Goal: Information Seeking & Learning: Learn about a topic

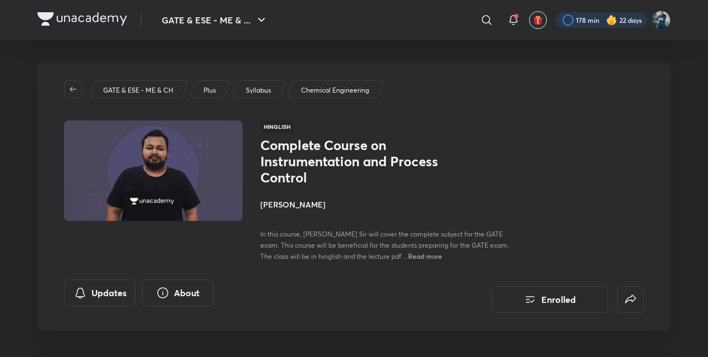
click at [582, 16] on div at bounding box center [601, 20] width 91 height 16
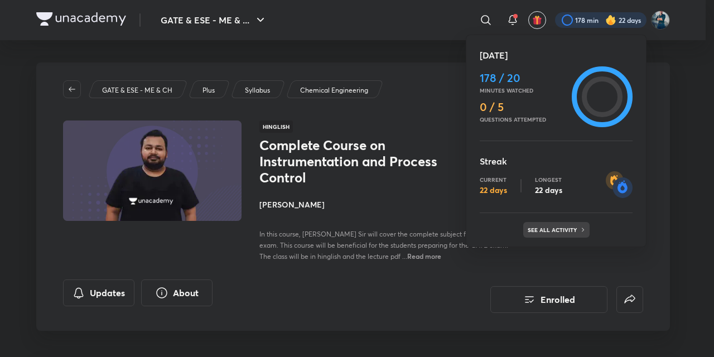
click at [555, 231] on p "See all activity" at bounding box center [554, 229] width 52 height 7
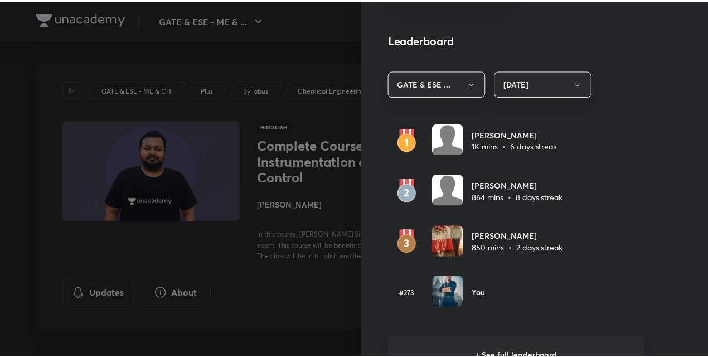
scroll to position [611, 0]
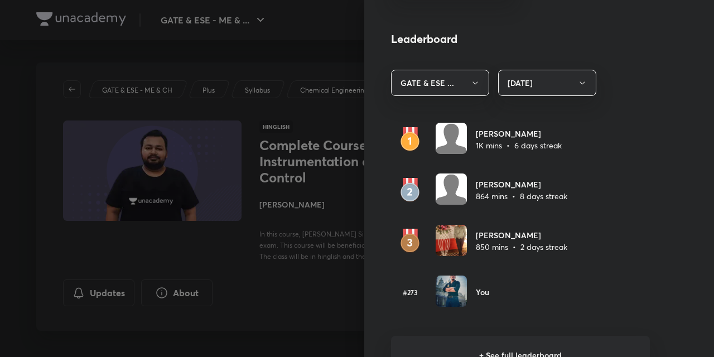
click at [13, 149] on div at bounding box center [357, 178] width 714 height 357
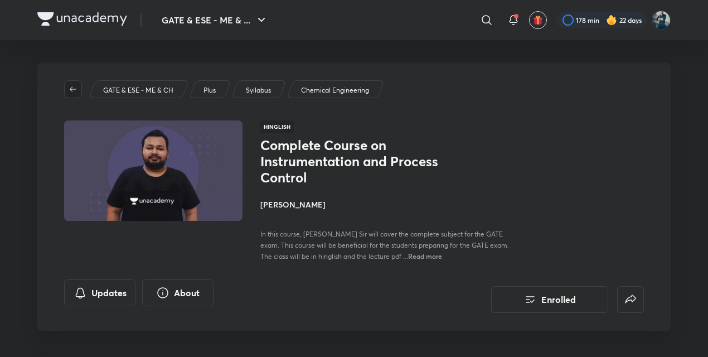
click at [71, 84] on button "button" at bounding box center [73, 89] width 18 height 18
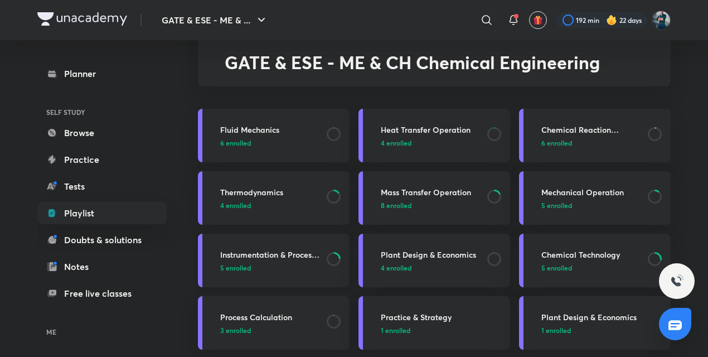
scroll to position [56, 0]
click at [280, 255] on h3 "Instrumentation & Process Control" at bounding box center [270, 254] width 100 height 12
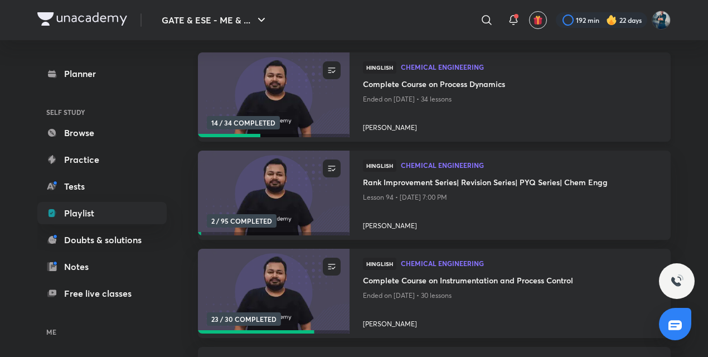
scroll to position [142, 0]
click at [420, 282] on h4 "Complete Course on Instrumentation and Process Control" at bounding box center [510, 281] width 294 height 14
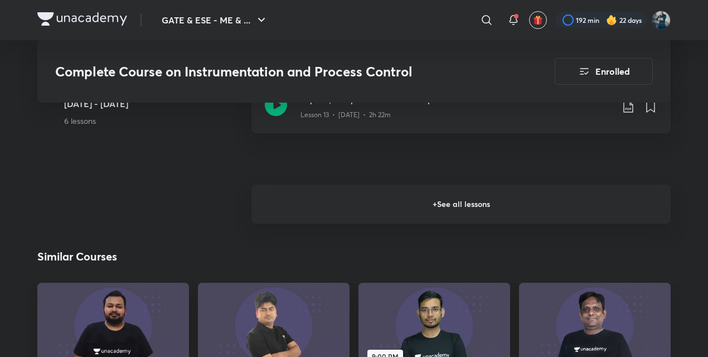
scroll to position [1583, 0]
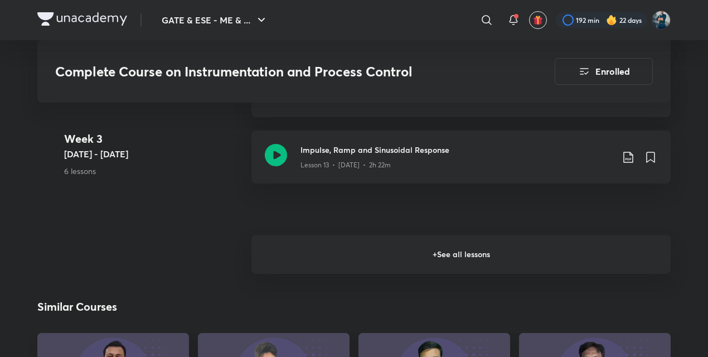
click at [429, 259] on h6 "+ See all lessons" at bounding box center [460, 254] width 419 height 39
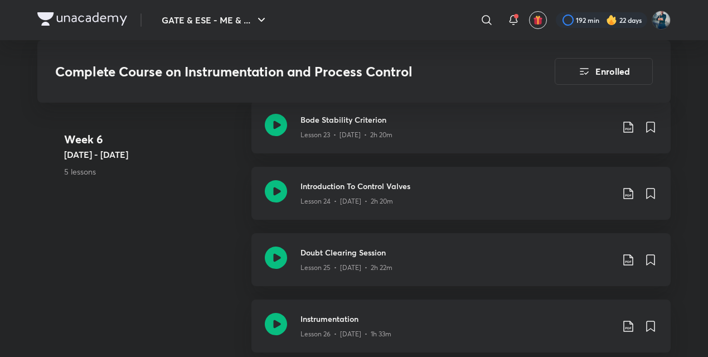
scroll to position [2572, 0]
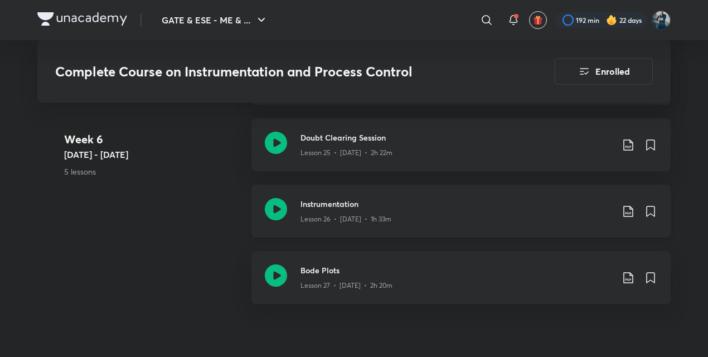
click at [273, 211] on icon at bounding box center [276, 209] width 22 height 22
